Goal: Check status

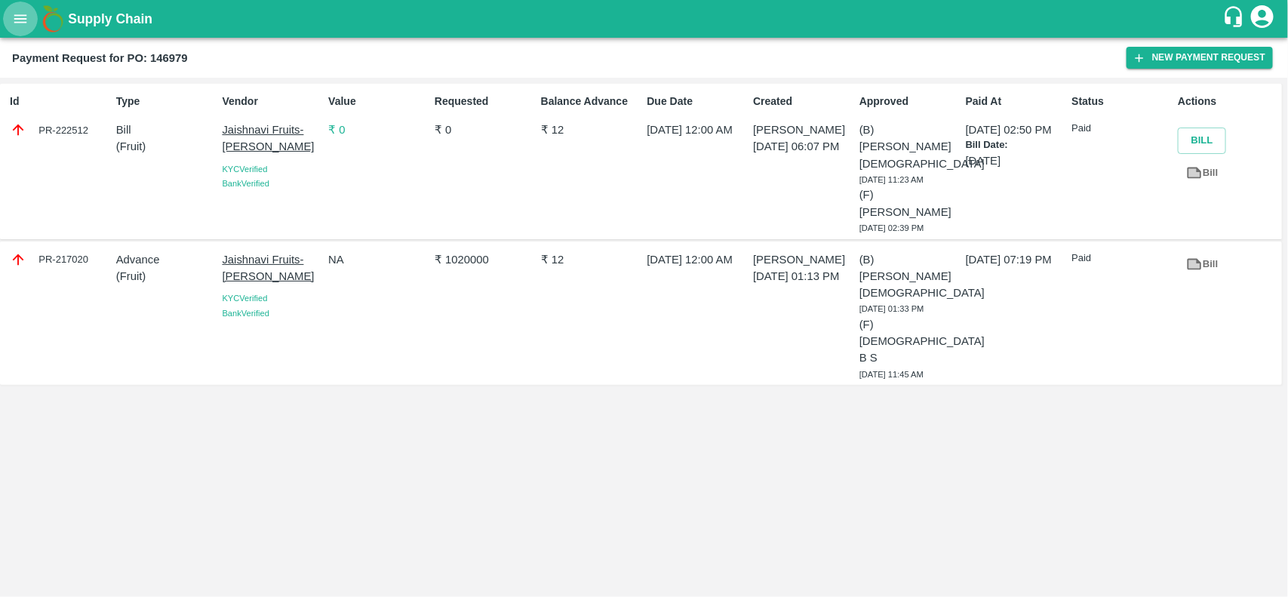
click at [23, 26] on icon "open drawer" at bounding box center [20, 19] width 17 height 17
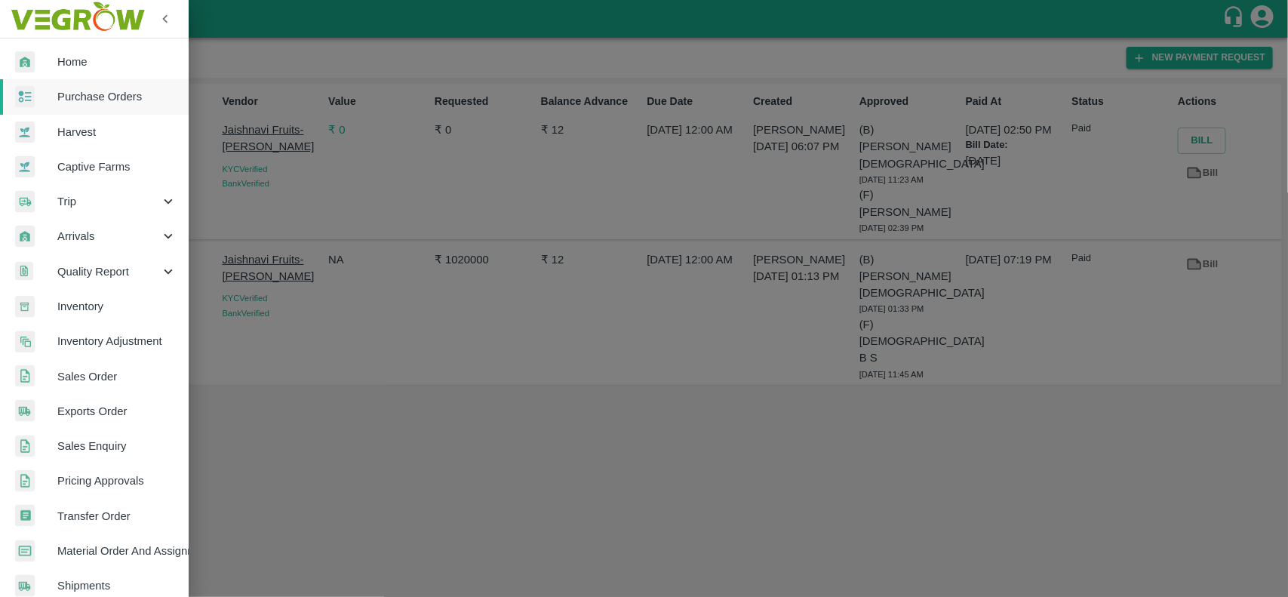
scroll to position [261, 0]
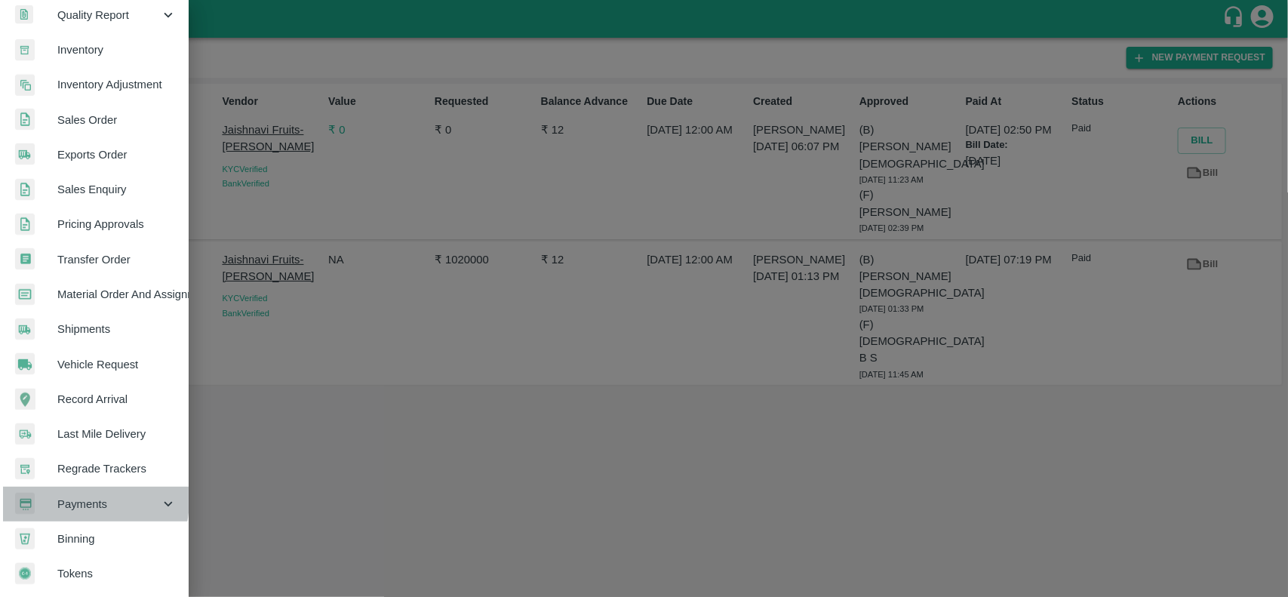
click at [69, 496] on span "Payments" at bounding box center [108, 504] width 103 height 17
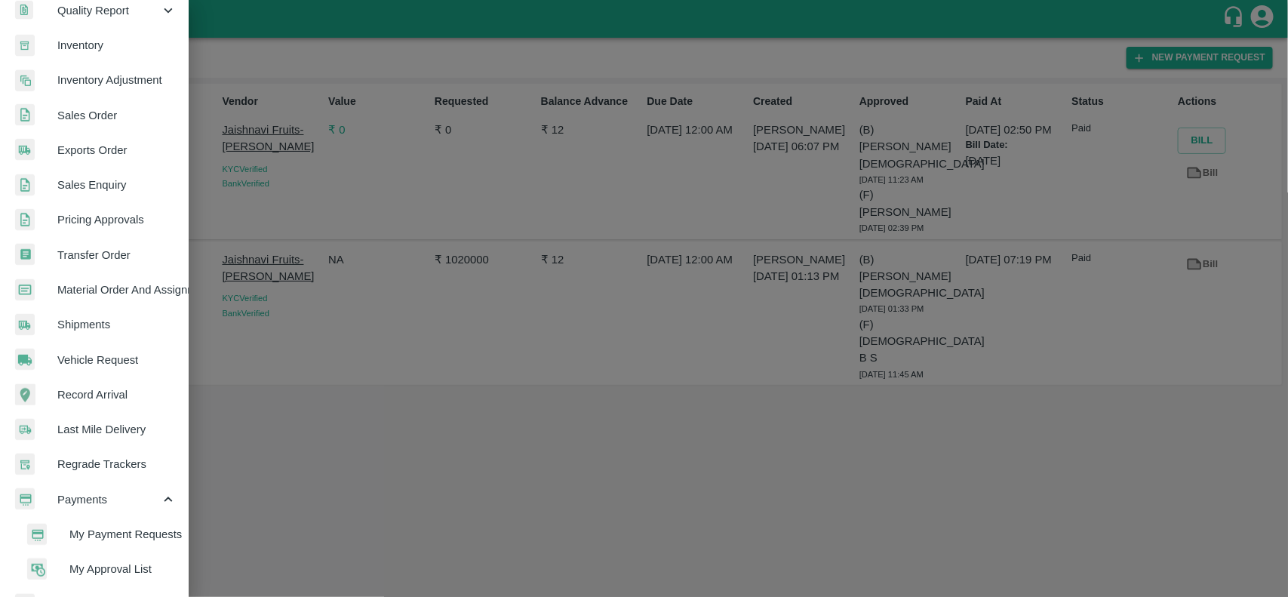
click at [87, 536] on span "My Payment Requests" at bounding box center [122, 534] width 107 height 17
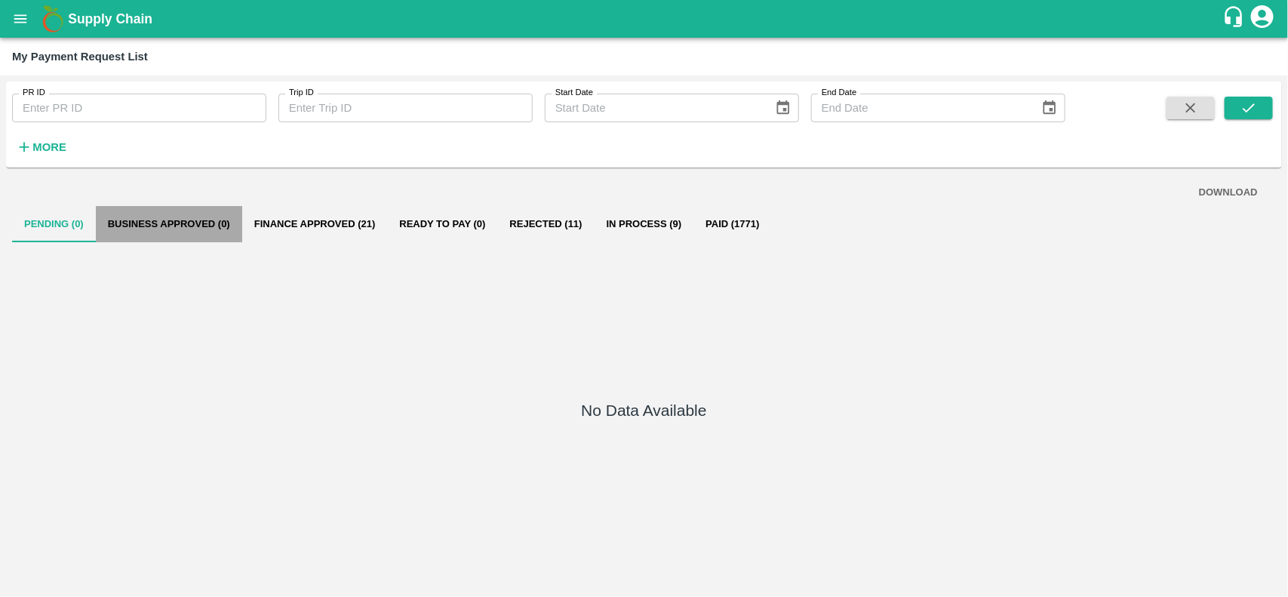
click at [163, 231] on button "Business Approved (0)" at bounding box center [169, 224] width 146 height 36
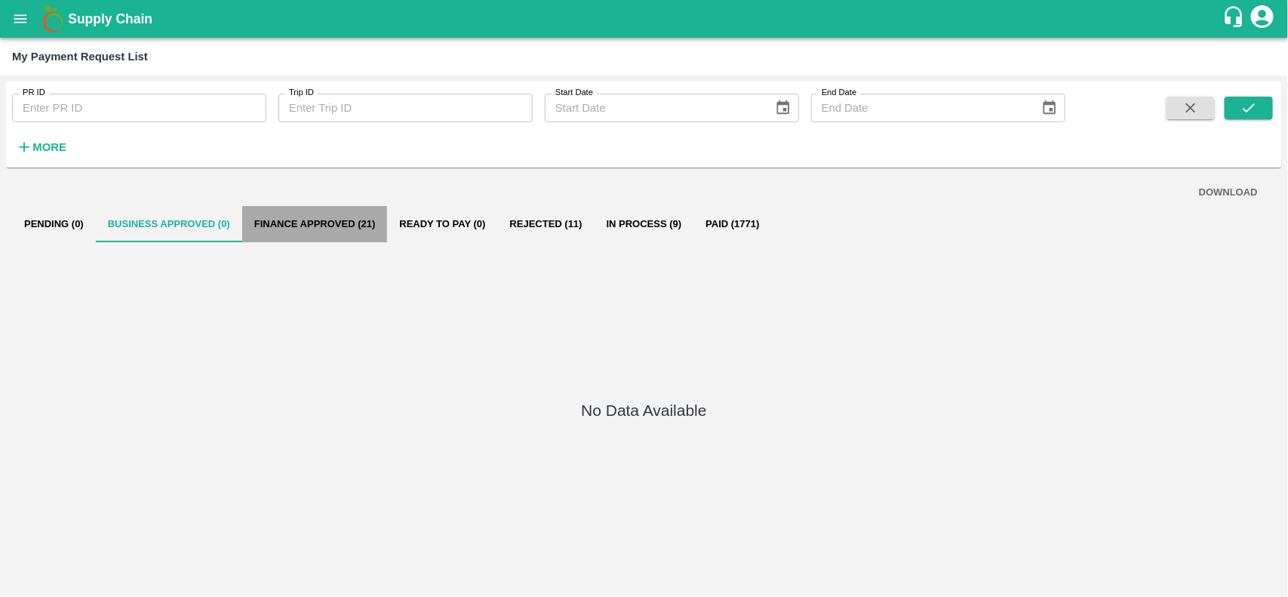
click at [312, 212] on button "Finance Approved (21)" at bounding box center [315, 224] width 146 height 36
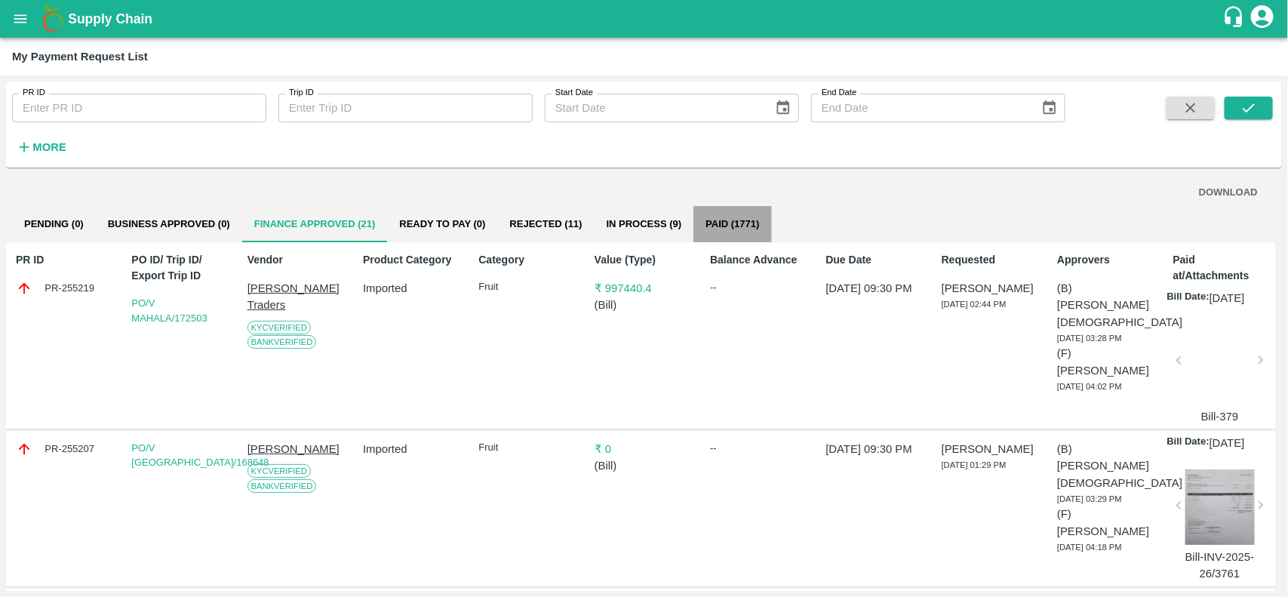
click at [726, 227] on button "Paid (1771)" at bounding box center [732, 224] width 78 height 36
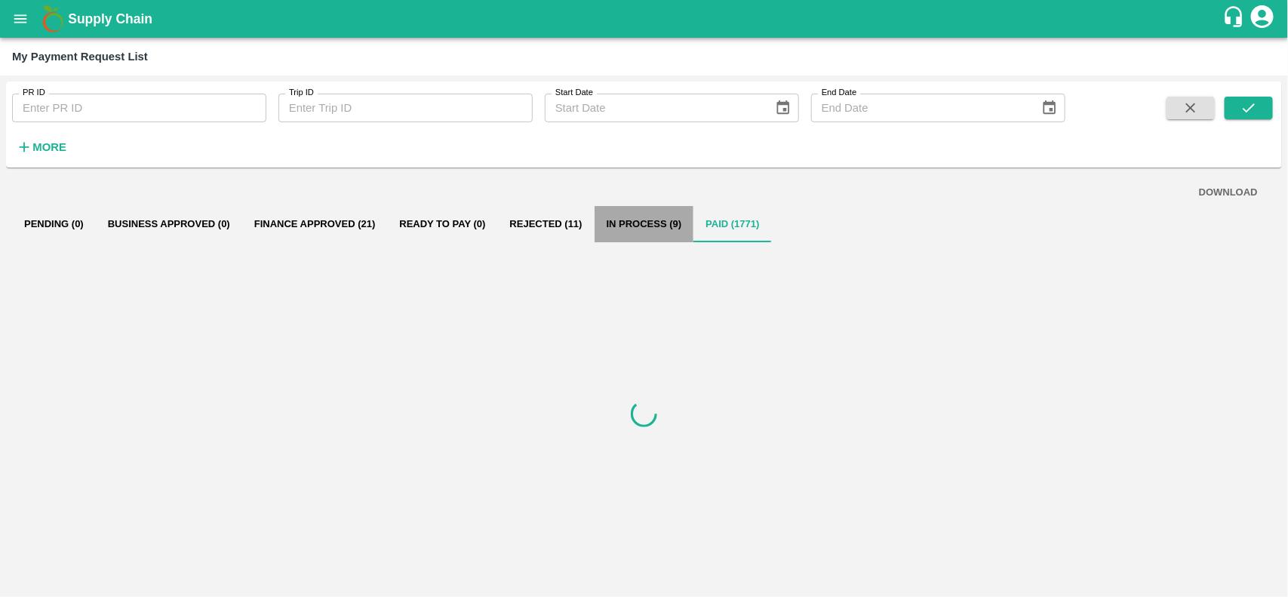
click at [608, 229] on button "In Process (9)" at bounding box center [644, 224] width 100 height 36
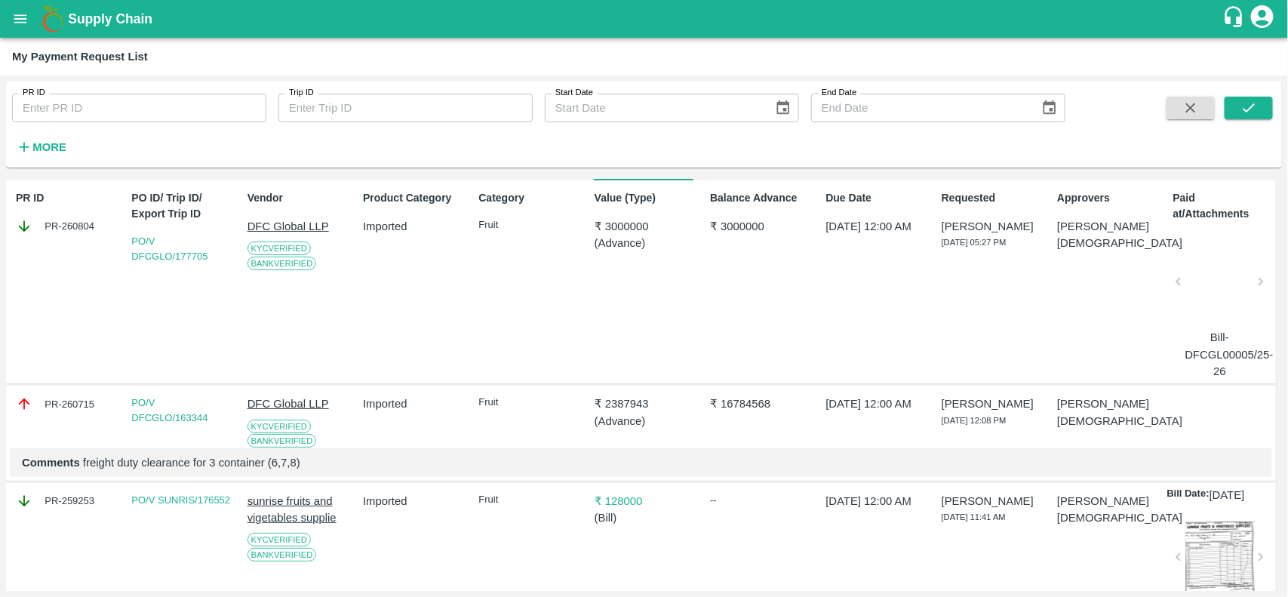
scroll to position [62, 0]
